Goal: Information Seeking & Learning: Learn about a topic

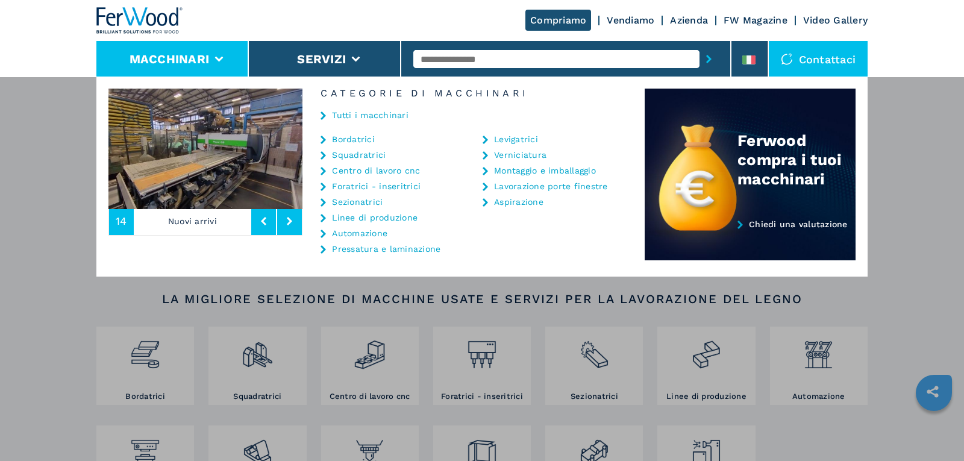
click at [212, 60] on li "Macchinari" at bounding box center [172, 59] width 152 height 36
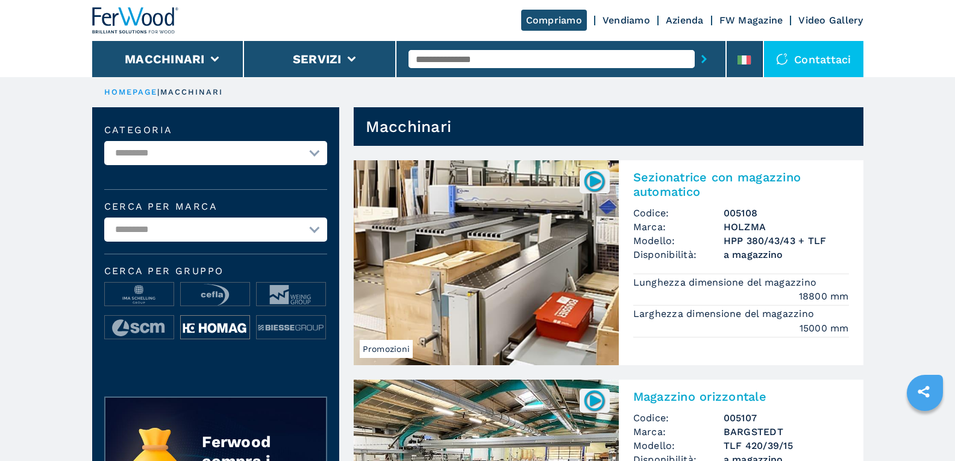
click at [221, 324] on img at bounding box center [215, 328] width 69 height 24
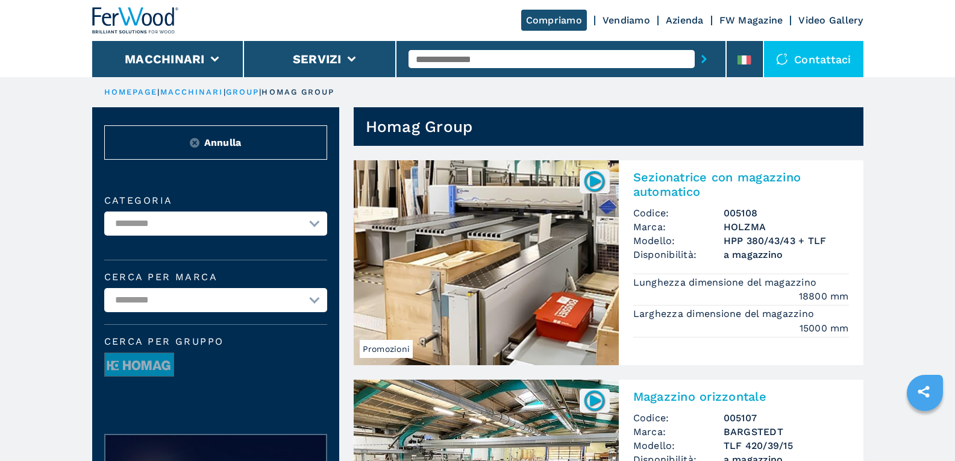
scroll to position [241, 0]
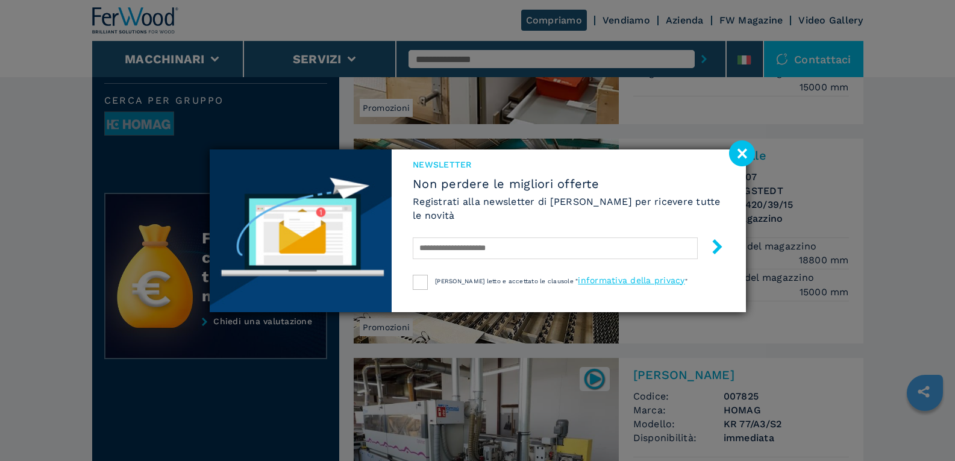
click at [743, 148] on image at bounding box center [742, 153] width 26 height 26
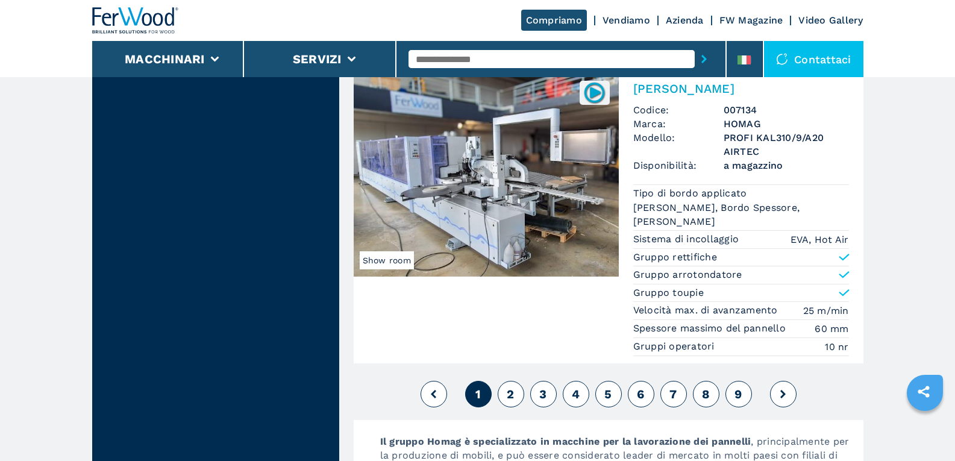
scroll to position [2953, 0]
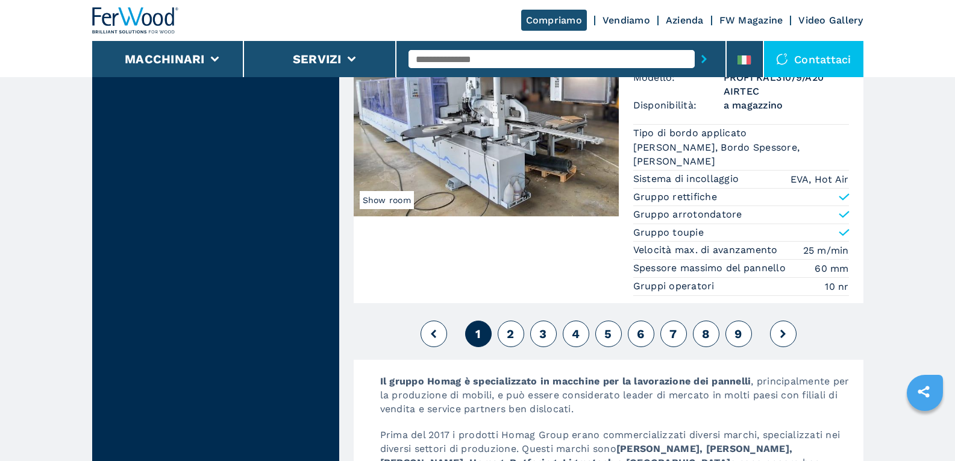
click at [517, 330] on button "2" at bounding box center [511, 334] width 27 height 27
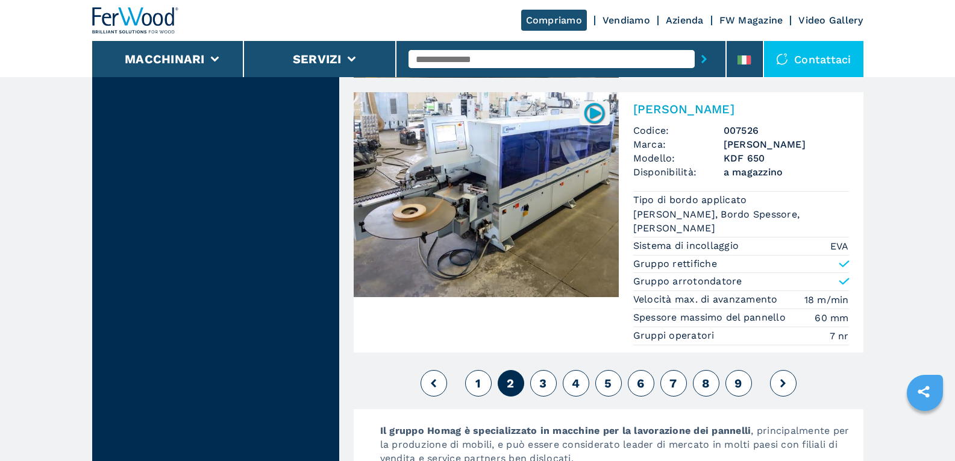
scroll to position [2953, 0]
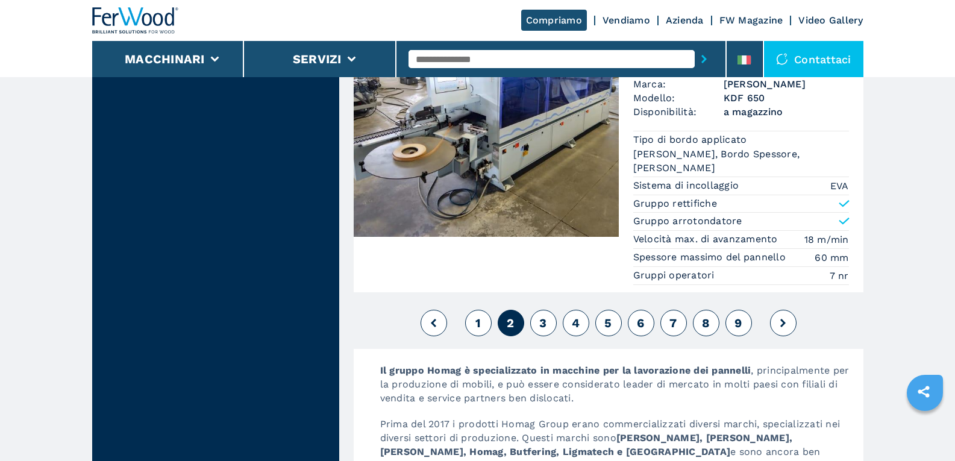
click at [545, 316] on span "3" at bounding box center [542, 323] width 7 height 14
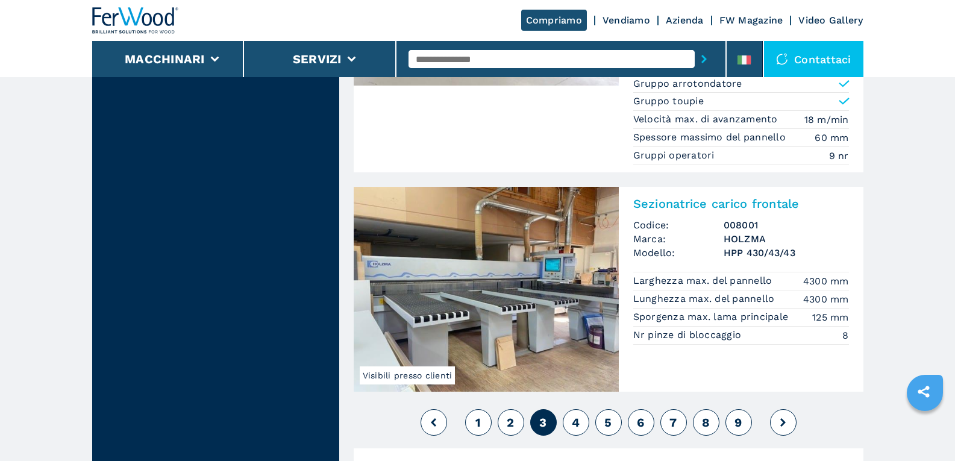
scroll to position [2893, 0]
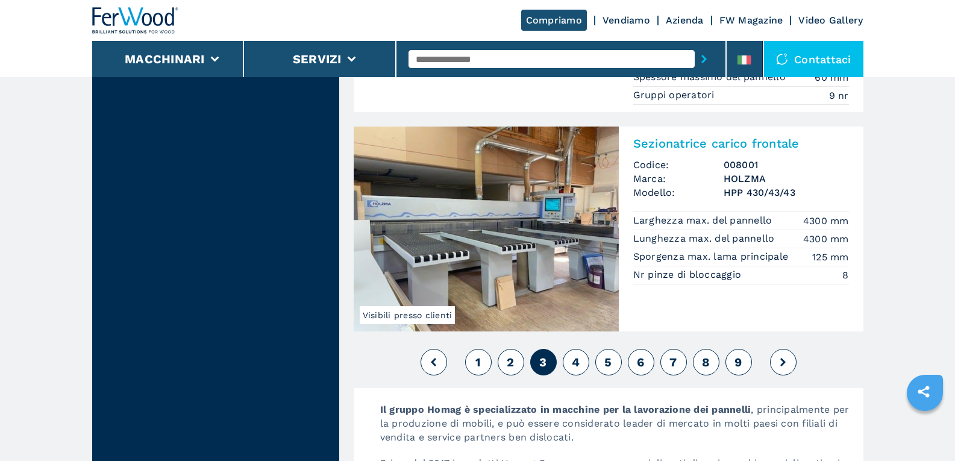
click at [574, 366] on span "4" at bounding box center [576, 362] width 8 height 14
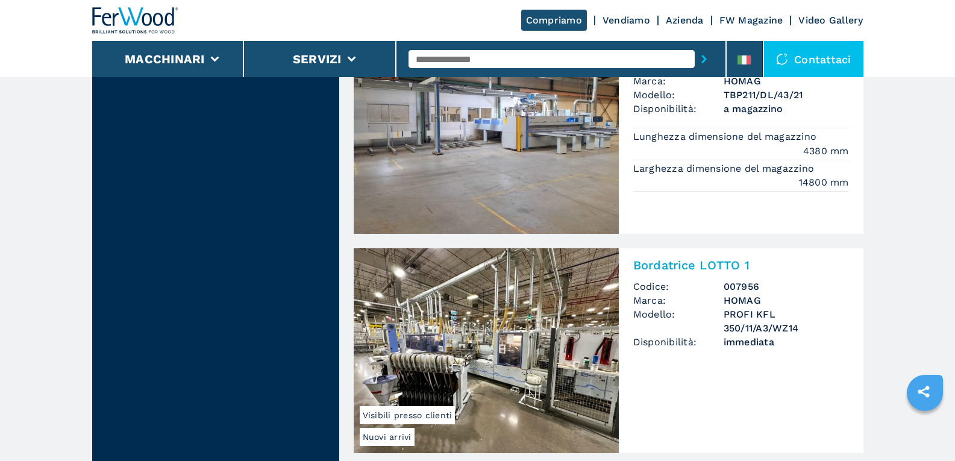
scroll to position [2953, 0]
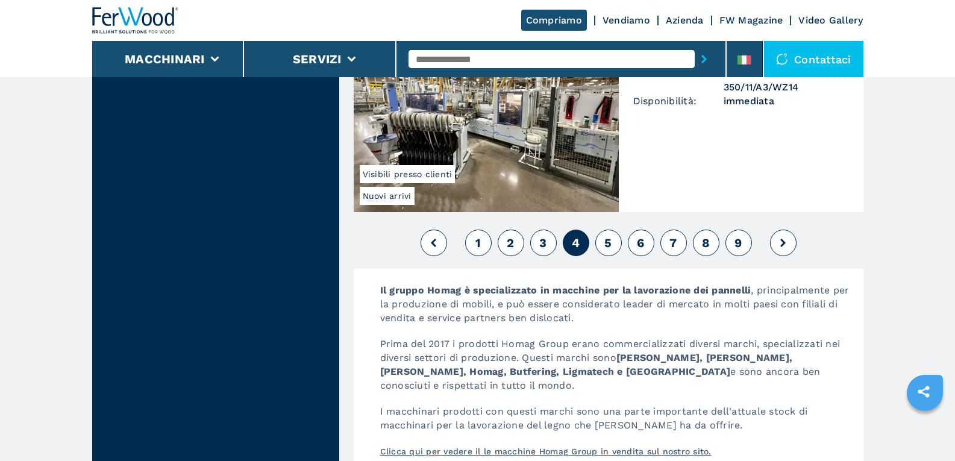
click at [608, 250] on span "5" at bounding box center [608, 243] width 7 height 14
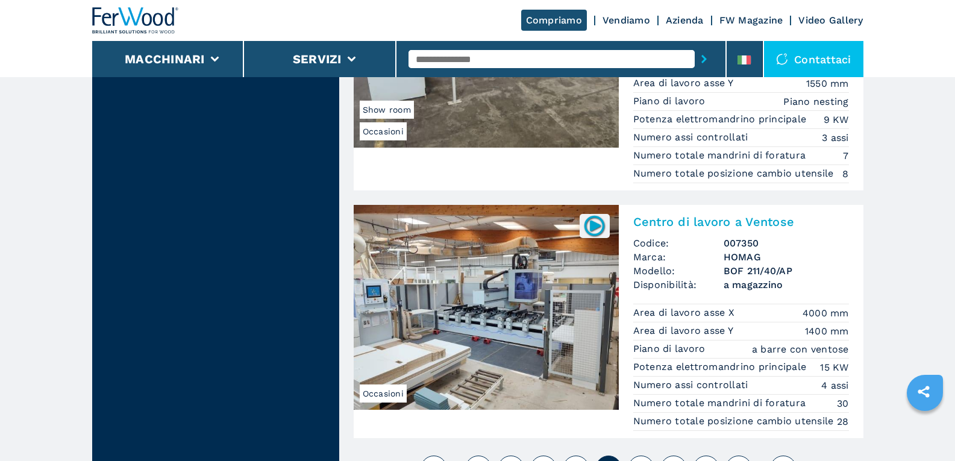
scroll to position [3074, 0]
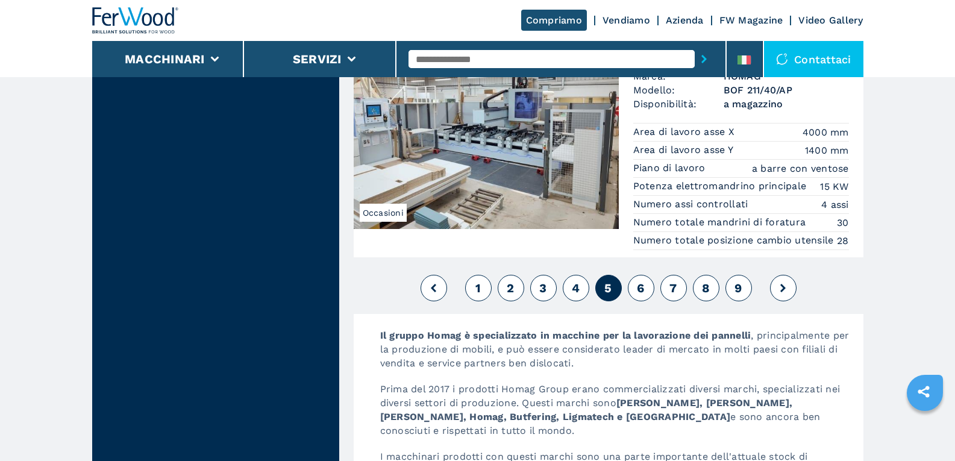
click at [645, 285] on button "6" at bounding box center [641, 288] width 27 height 27
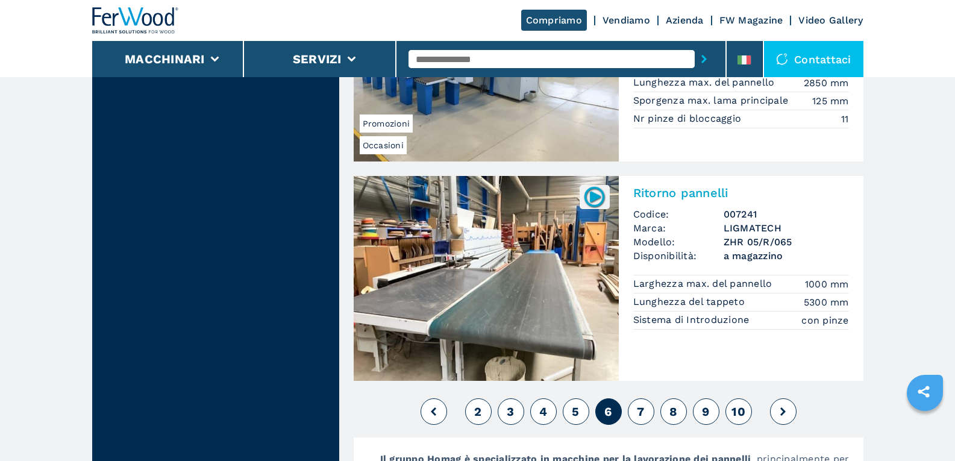
scroll to position [2953, 0]
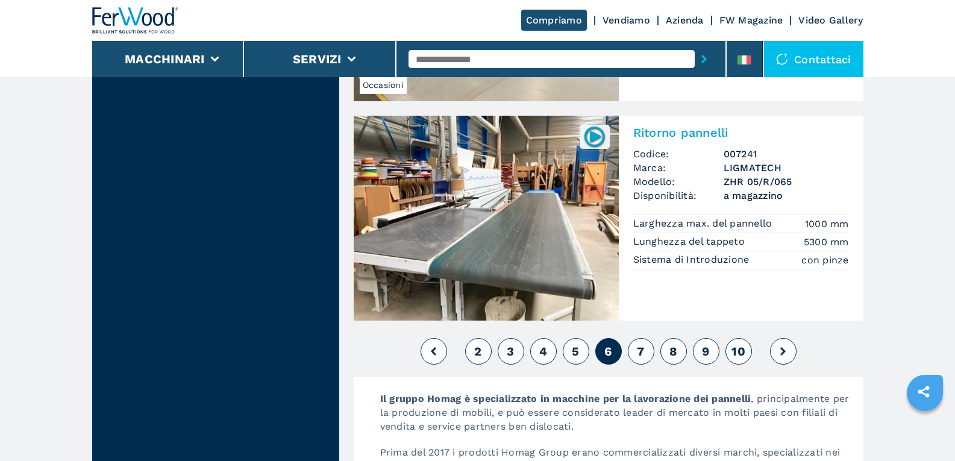
click at [649, 362] on button "7" at bounding box center [641, 351] width 27 height 27
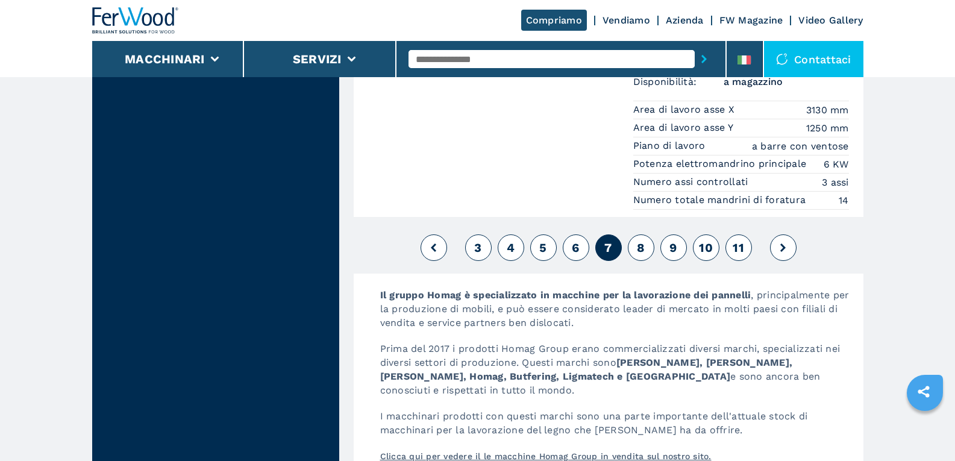
scroll to position [2893, 0]
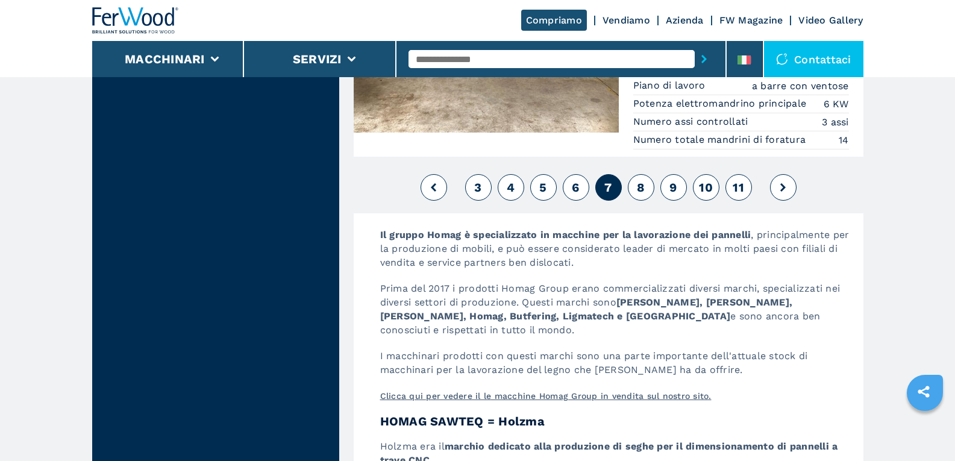
click at [647, 184] on button "8" at bounding box center [641, 187] width 27 height 27
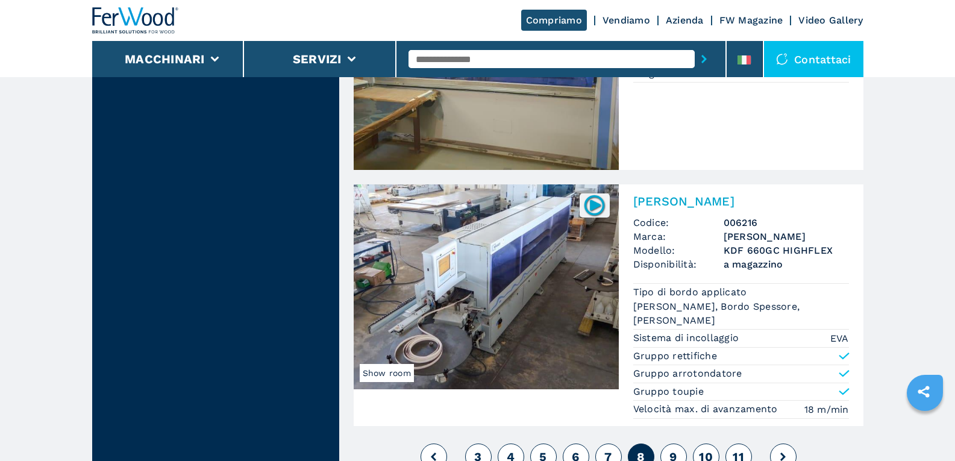
scroll to position [2833, 0]
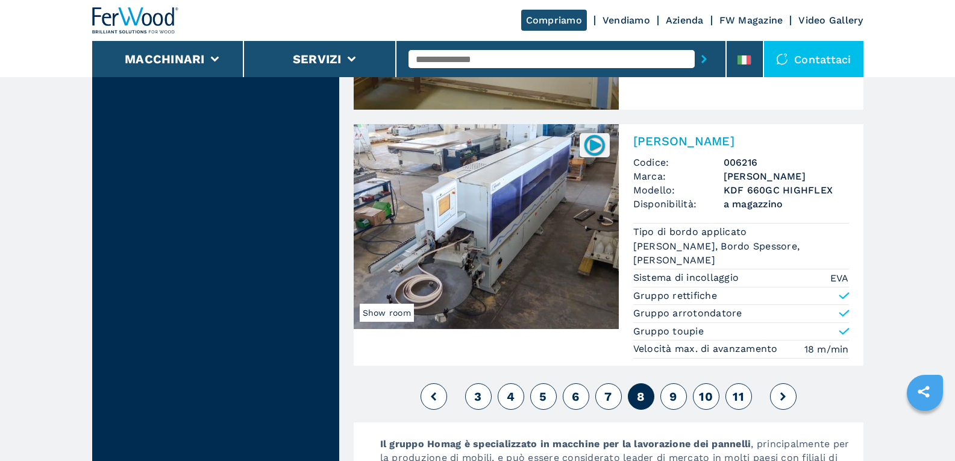
click at [674, 398] on span "9" at bounding box center [673, 396] width 7 height 14
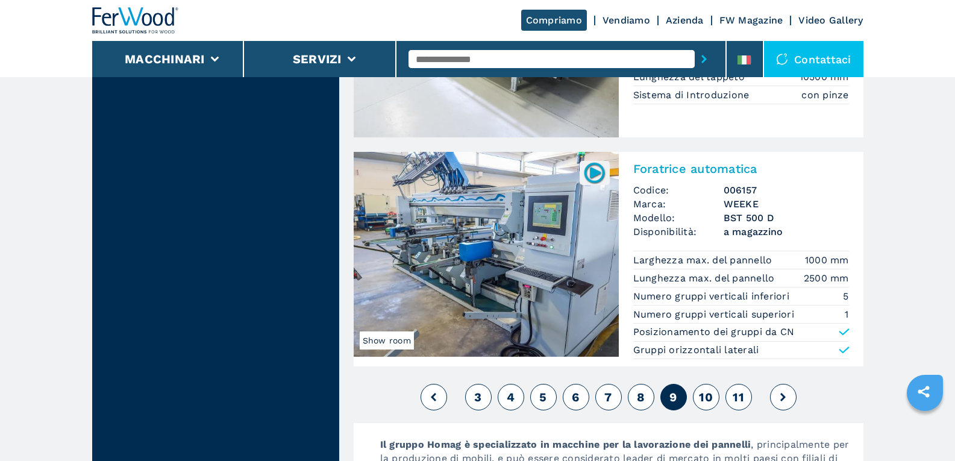
scroll to position [2772, 0]
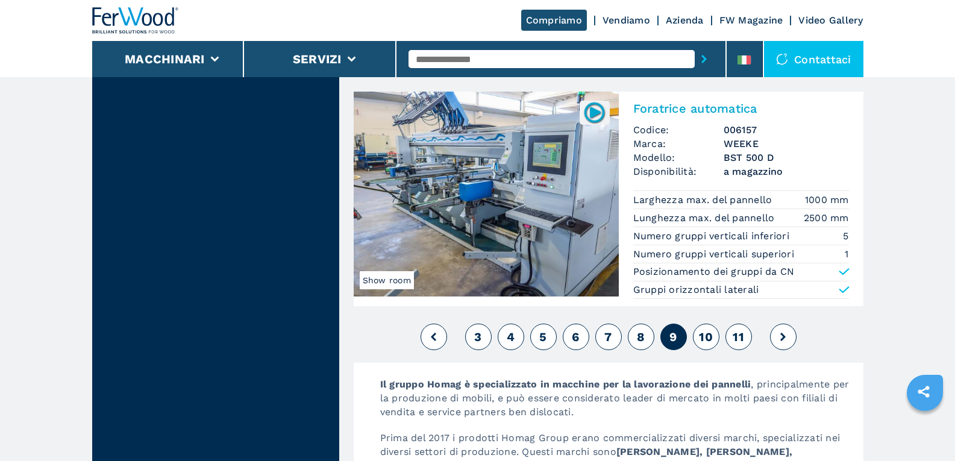
click at [711, 338] on span "10" at bounding box center [706, 337] width 14 height 14
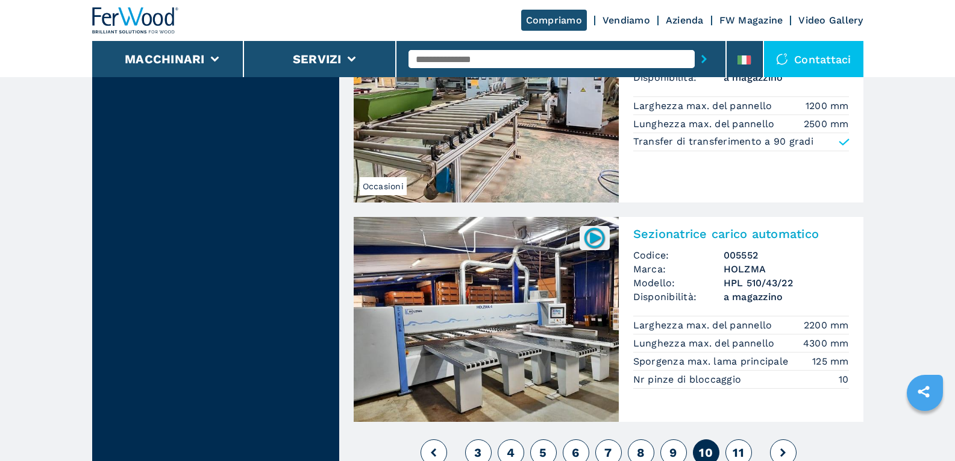
scroll to position [2833, 0]
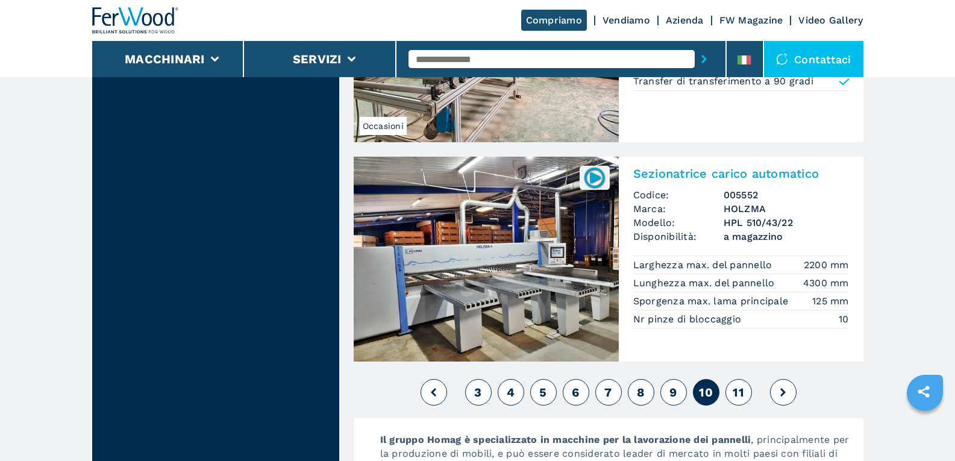
click at [744, 391] on button "11" at bounding box center [739, 392] width 27 height 27
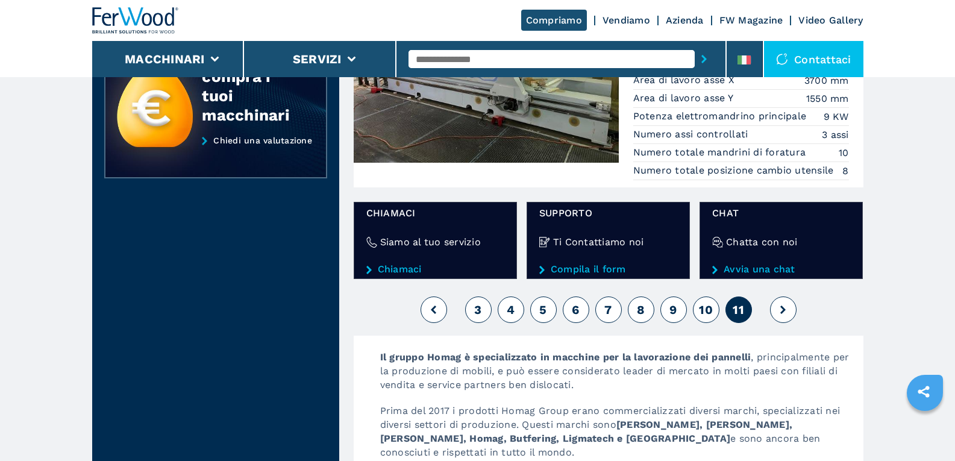
scroll to position [482, 0]
